Goal: Find contact information: Obtain details needed to contact an individual or organization

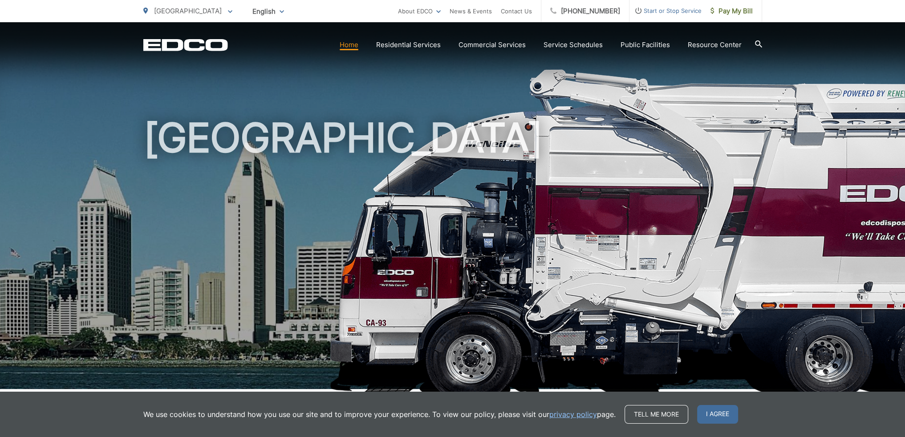
drag, startPoint x: 521, startPoint y: 7, endPoint x: 548, endPoint y: 13, distance: 27.8
click at [541, 13] on ul "About EDCO Careers News & Events Contact Us" at bounding box center [469, 11] width 143 height 22
click at [532, 11] on link "Contact Us" at bounding box center [516, 11] width 31 height 11
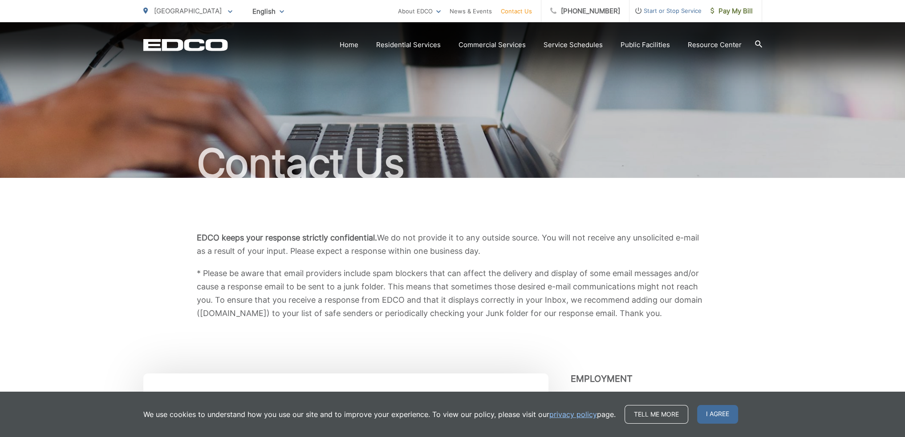
click at [532, 11] on link "Contact Us" at bounding box center [516, 11] width 31 height 11
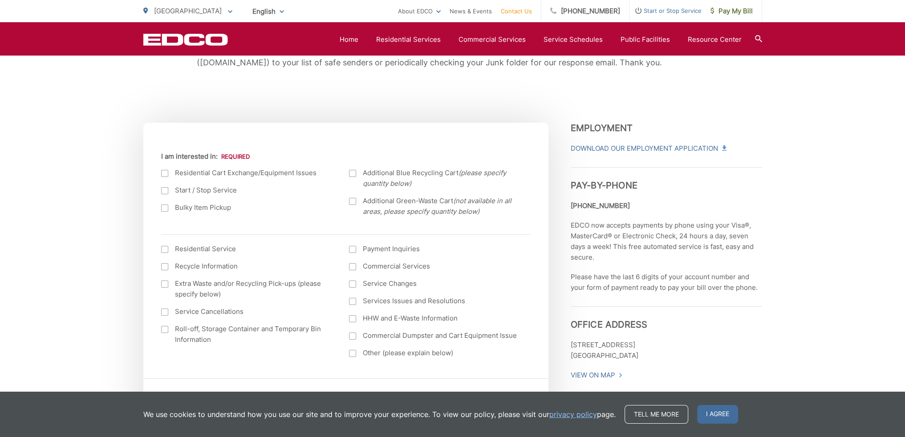
scroll to position [267, 0]
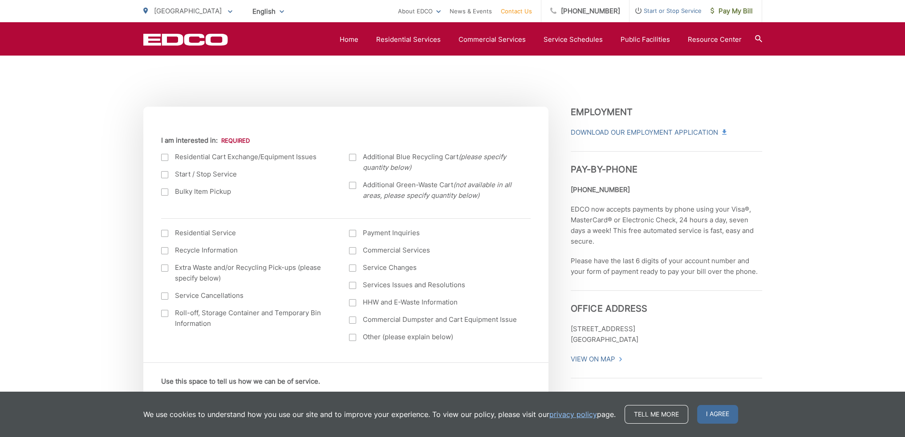
click at [164, 174] on div at bounding box center [164, 174] width 7 height 7
click at [0, 0] on input "Start / Stop Service" at bounding box center [0, 0] width 0 height 0
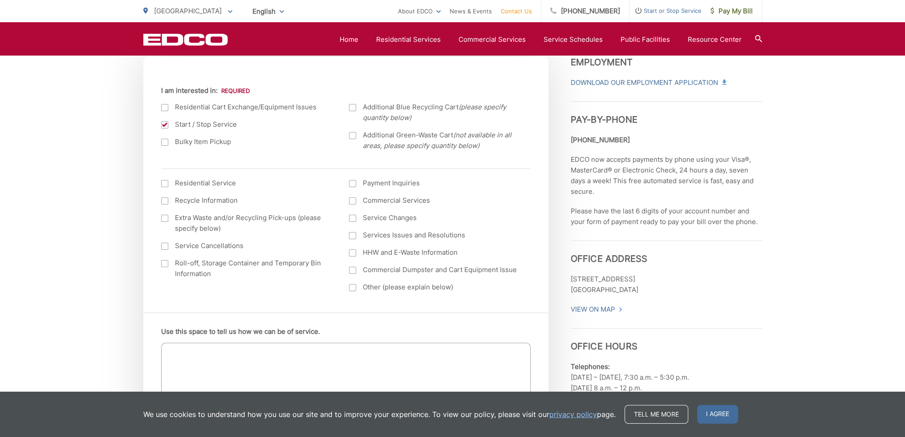
scroll to position [356, 0]
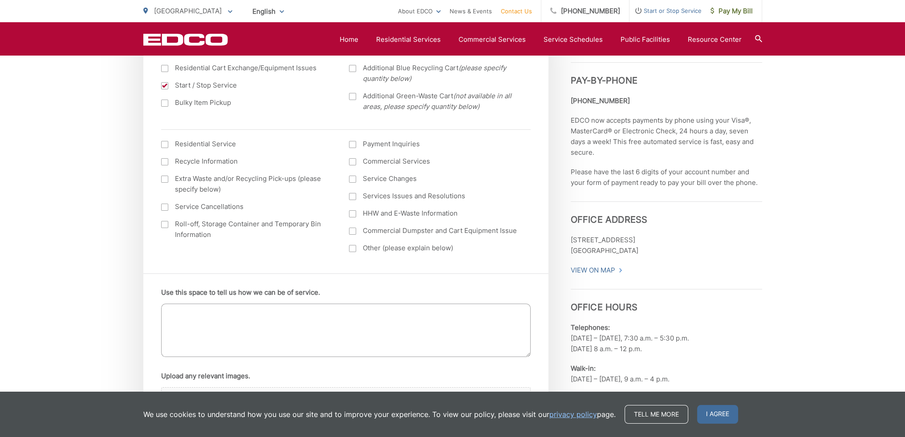
click at [347, 334] on textarea "Use this space to tell us how we can be of service." at bounding box center [345, 330] width 369 height 53
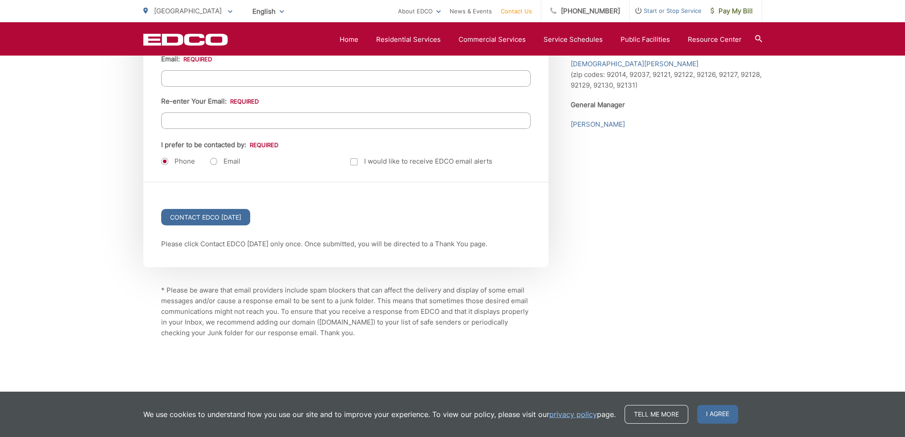
scroll to position [801, 0]
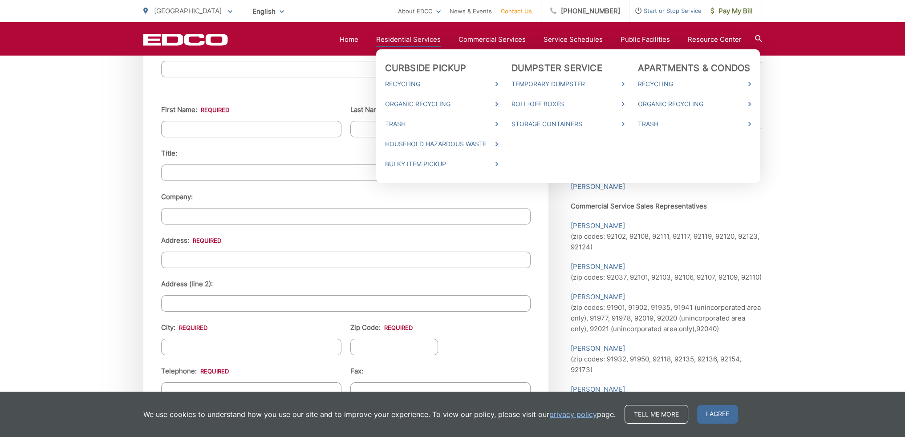
click at [404, 37] on link "Residential Services" at bounding box center [408, 39] width 65 height 11
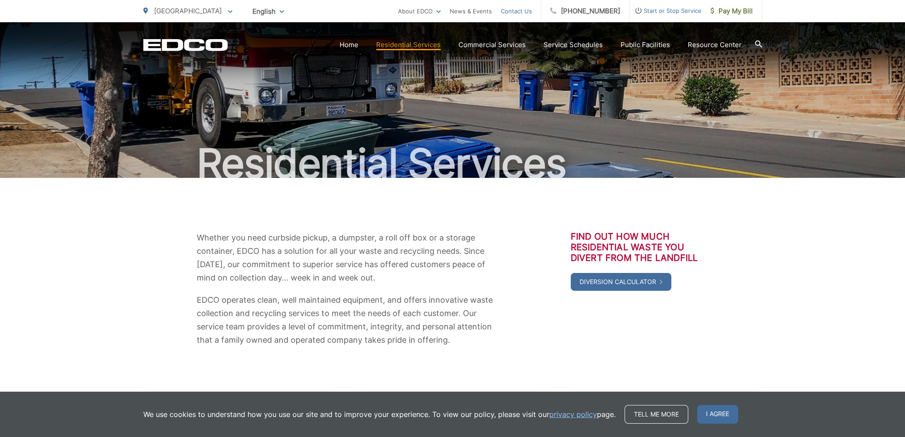
click at [513, 11] on link "Contact Us" at bounding box center [516, 11] width 31 height 11
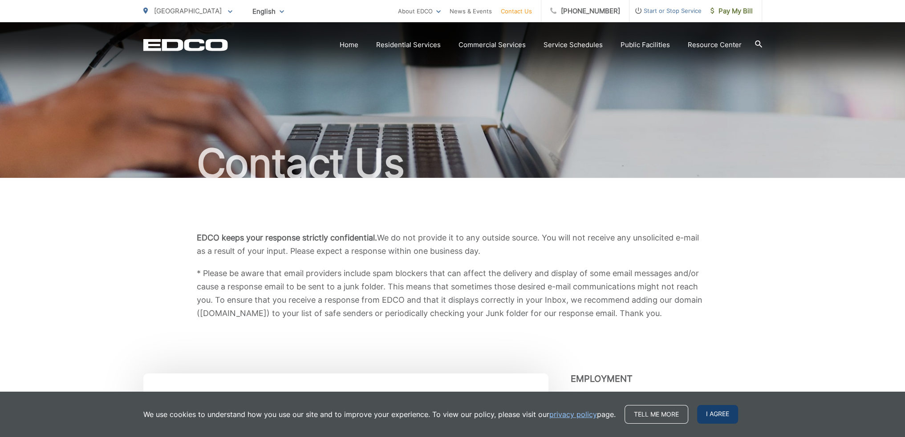
click at [704, 408] on span "I agree" at bounding box center [717, 414] width 41 height 19
